Goal: Check status: Check status

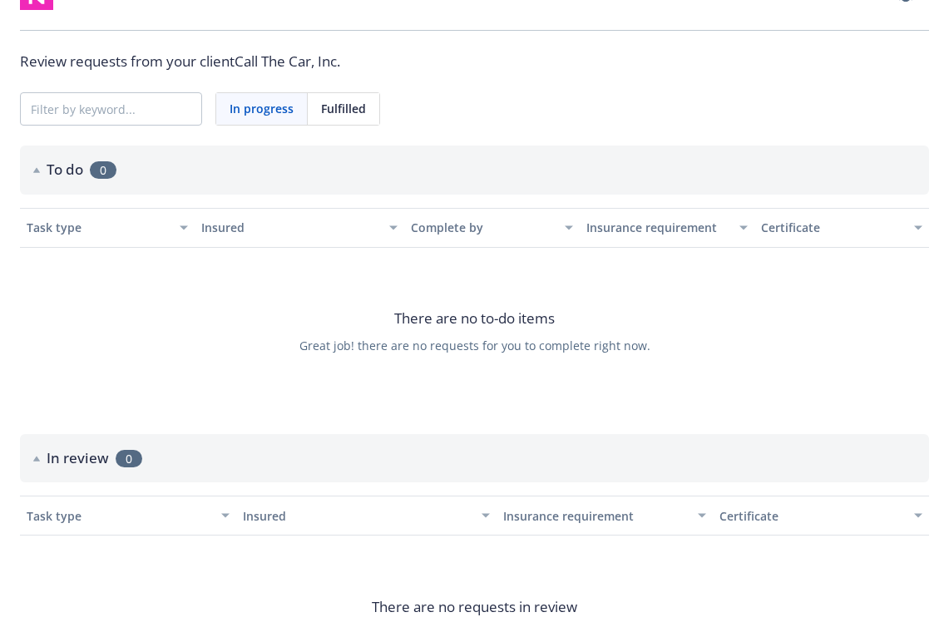
scroll to position [71, 0]
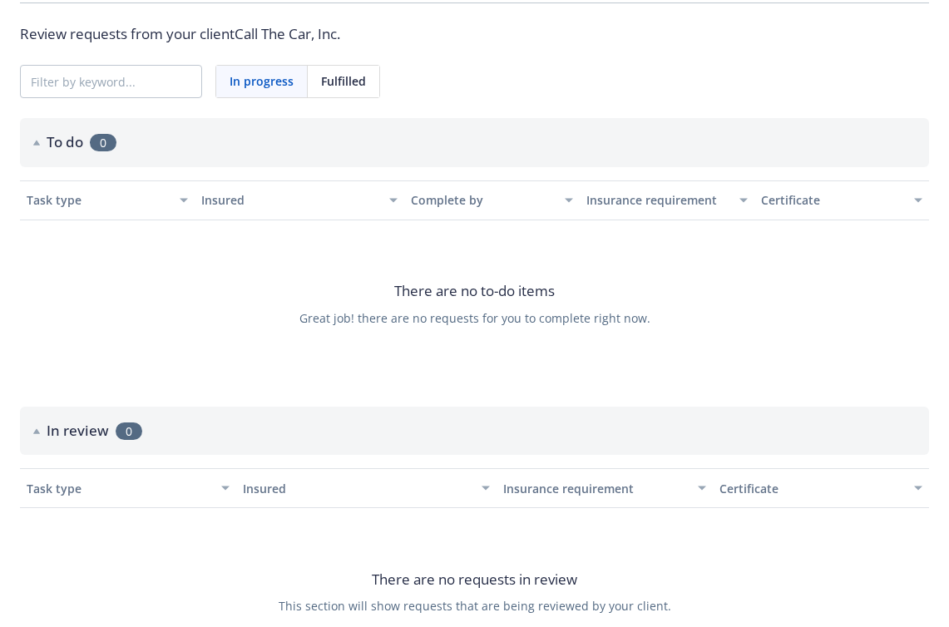
click at [357, 96] on div "Fulfilled" at bounding box center [344, 82] width 72 height 32
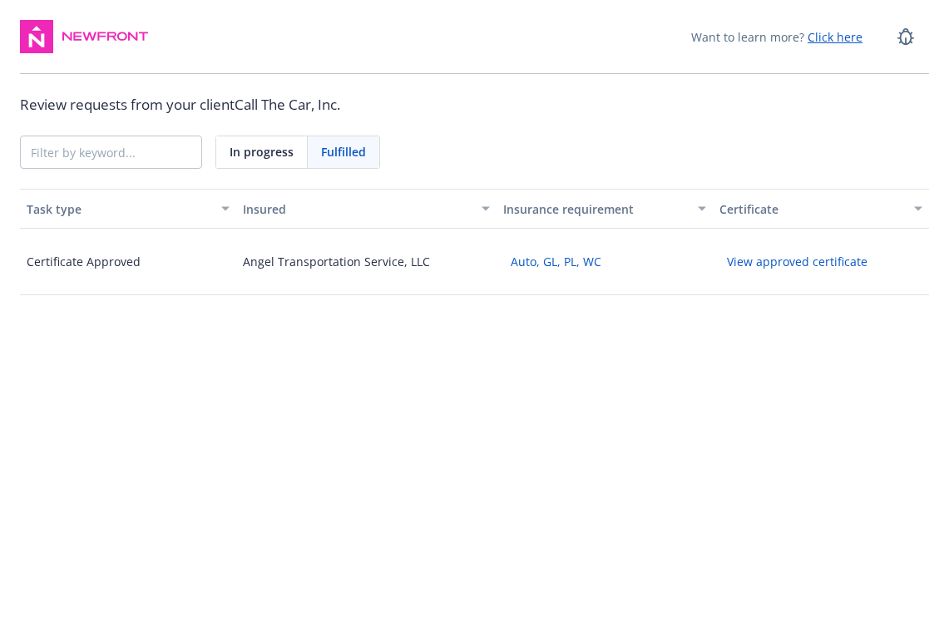
scroll to position [0, 0]
